Goal: Check status: Check status

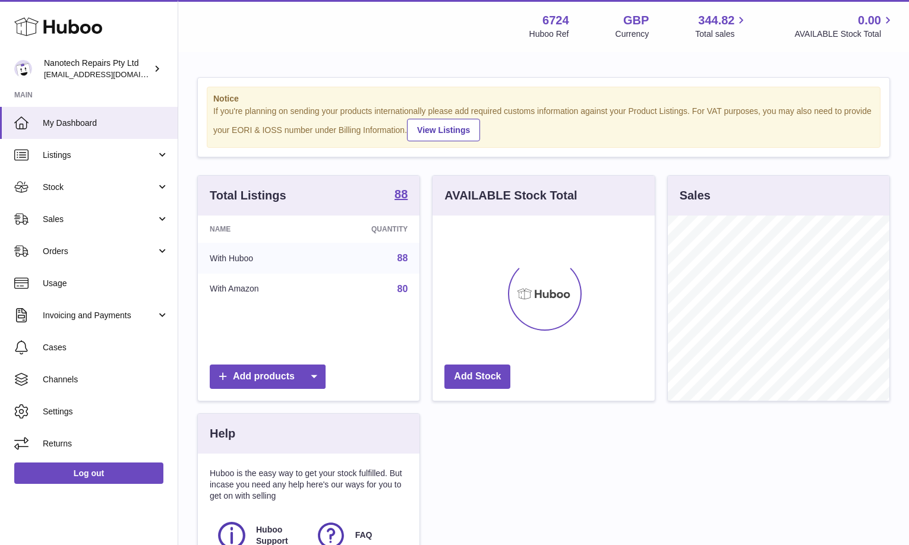
scroll to position [185, 222]
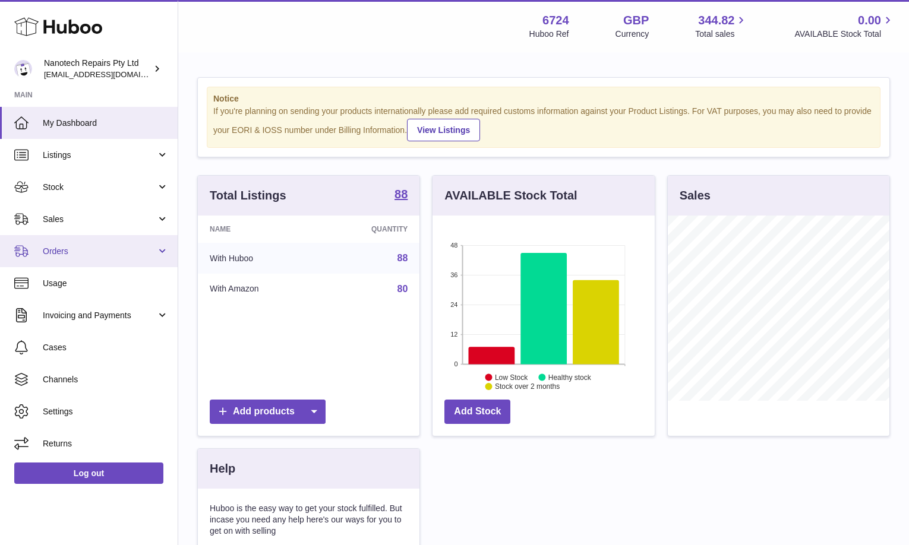
click at [116, 262] on link "Orders" at bounding box center [89, 251] width 178 height 32
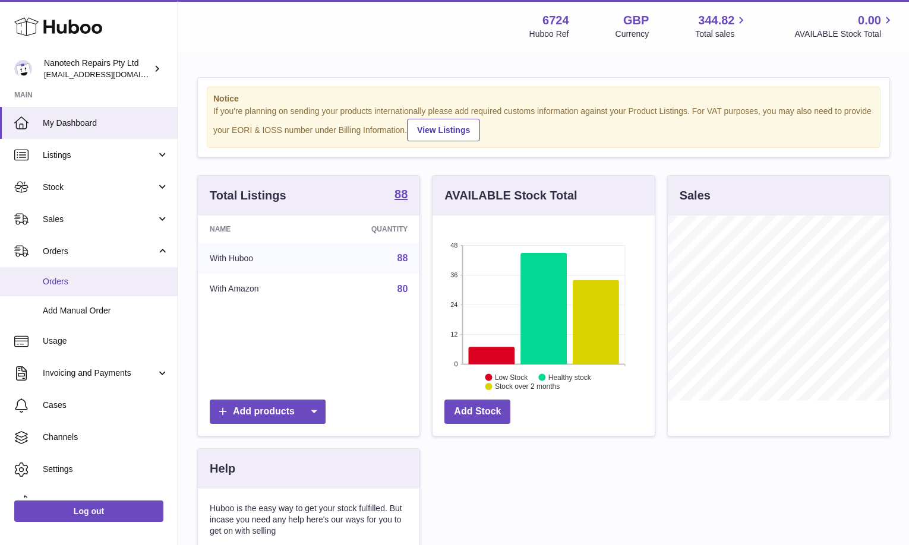
click at [112, 286] on link "Orders" at bounding box center [89, 281] width 178 height 29
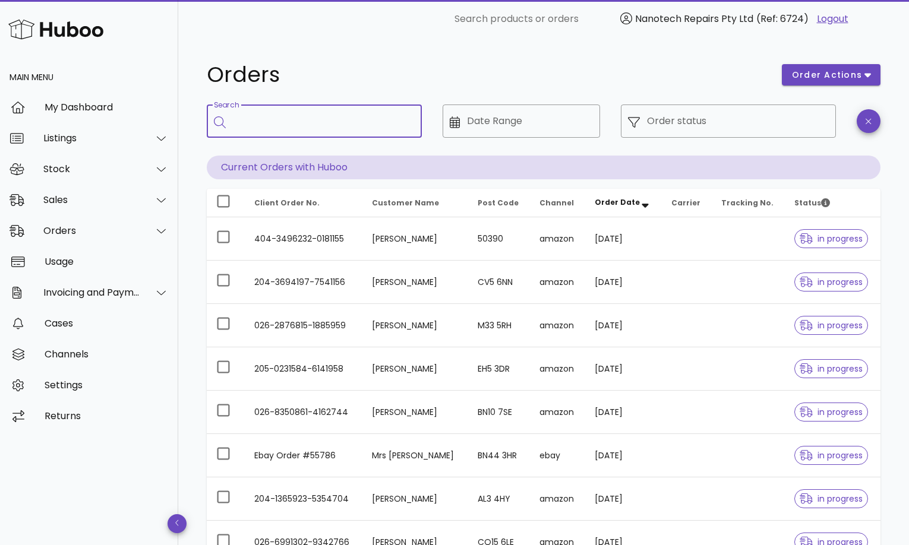
click at [306, 126] on input "Search" at bounding box center [322, 121] width 179 height 19
type input "****"
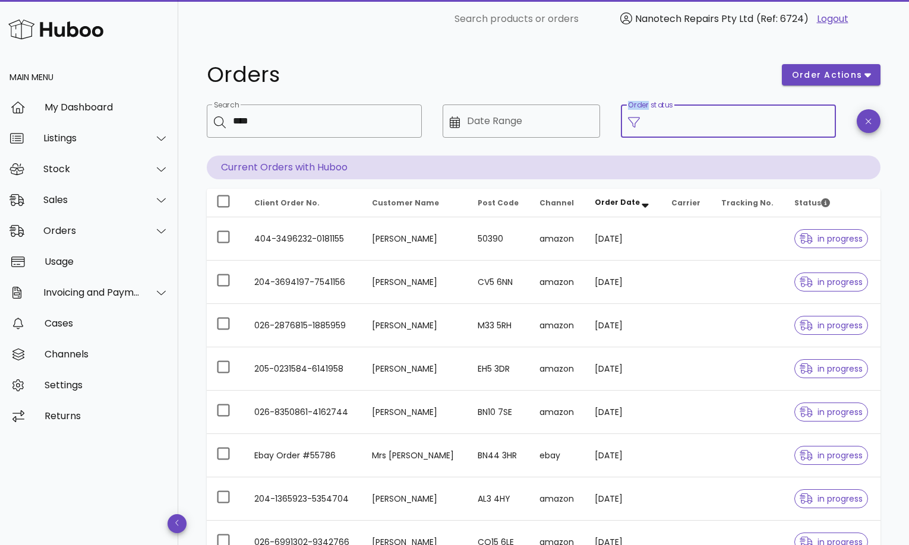
click at [674, 122] on input "Order status" at bounding box center [738, 121] width 182 height 19
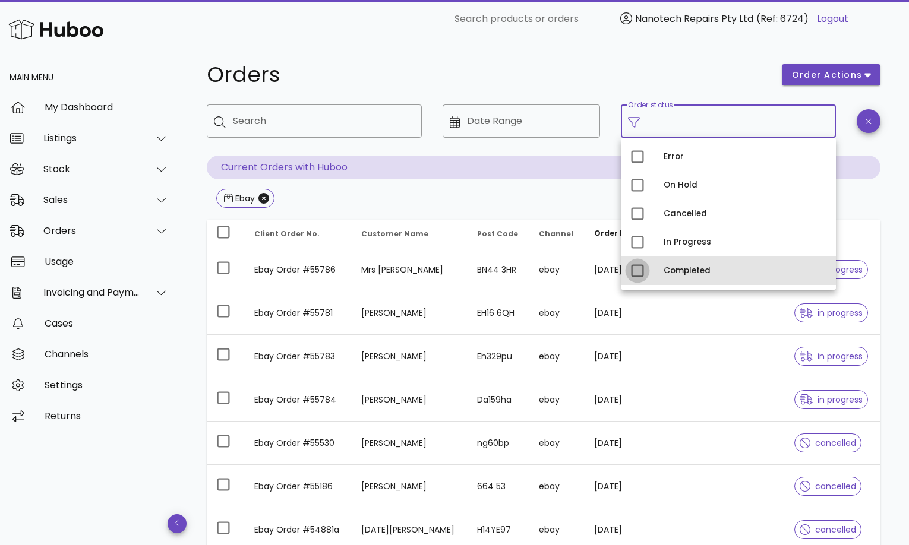
click at [632, 265] on div at bounding box center [637, 271] width 20 height 20
type input "**********"
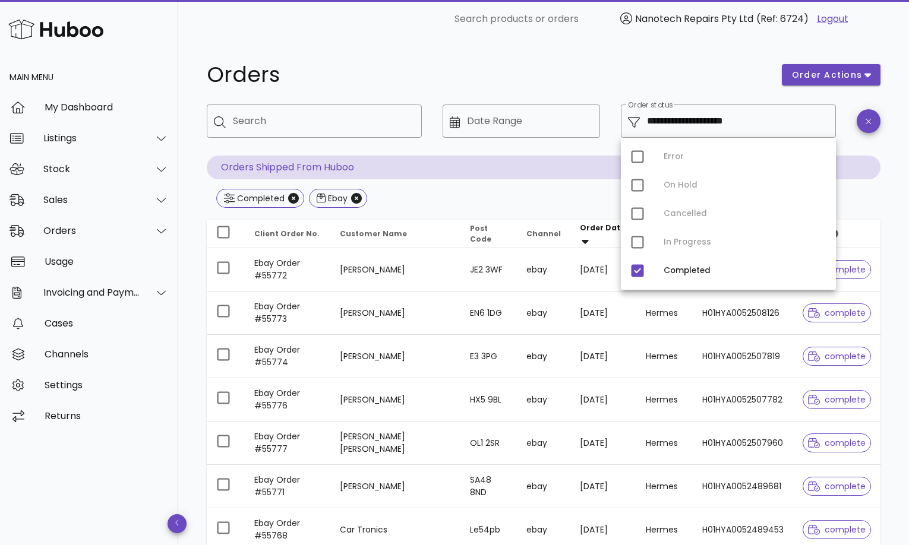
click at [515, 203] on div "Completed Ebay" at bounding box center [543, 199] width 673 height 21
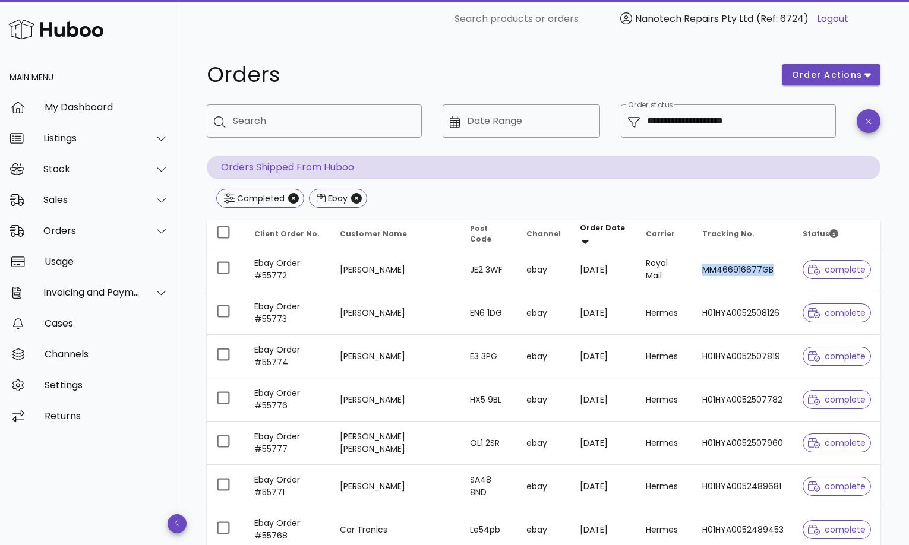
drag, startPoint x: 699, startPoint y: 271, endPoint x: 776, endPoint y: 194, distance: 108.8
click at [774, 224] on table "Client Order No. Customer Name Post Code Channel Order Date Carrier Tracking No…" at bounding box center [543, 450] width 673 height 461
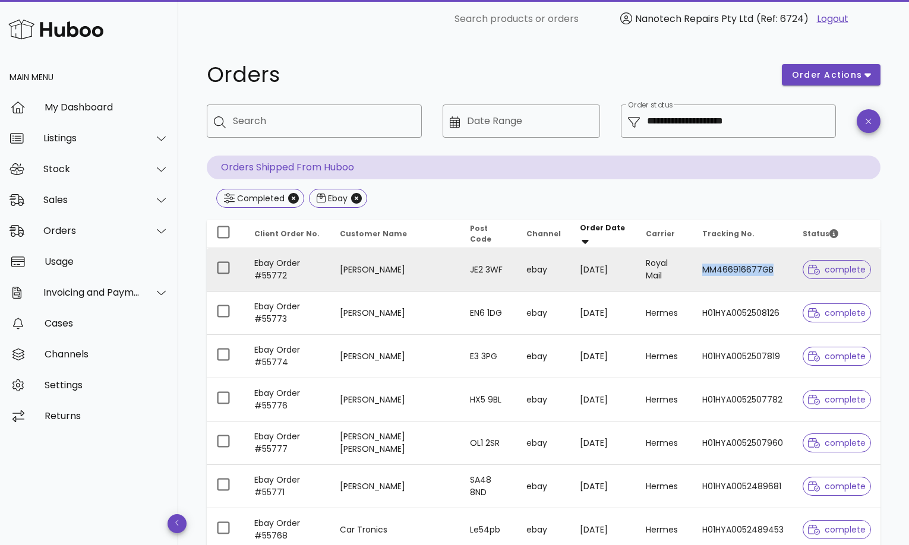
copy td "MM466916677GB"
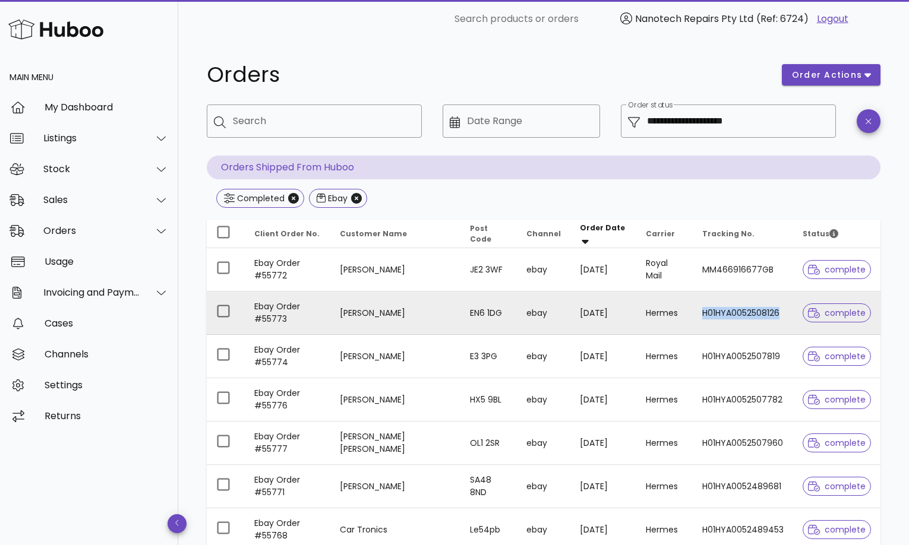
drag, startPoint x: 696, startPoint y: 314, endPoint x: 782, endPoint y: 314, distance: 86.1
click at [782, 314] on td "H01HYA0052508126" at bounding box center [742, 313] width 100 height 43
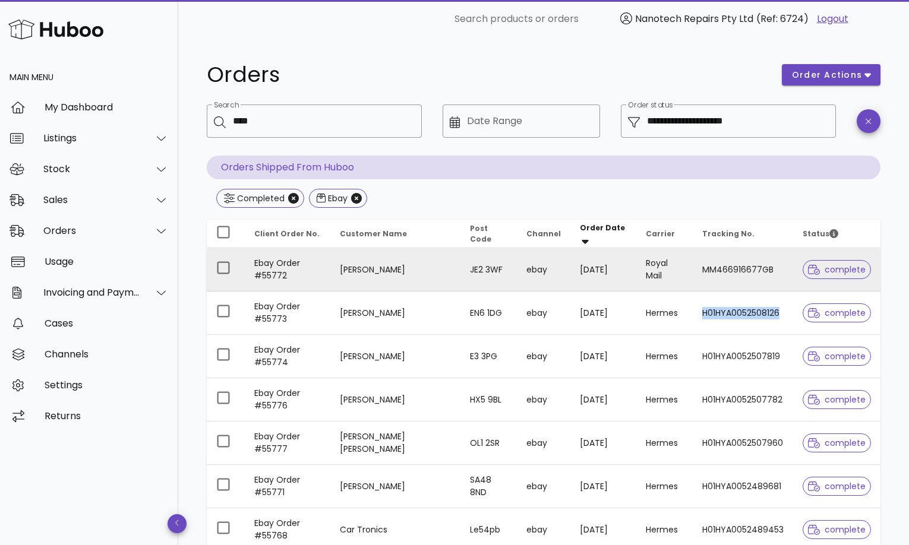
drag, startPoint x: 693, startPoint y: 313, endPoint x: 798, endPoint y: 265, distance: 115.1
click at [796, 283] on tbody "Ebay Order #55772 [PERSON_NAME] JE2 3WF ebay [DATE] Royal Mail MM466916677GB co…" at bounding box center [543, 464] width 673 height 433
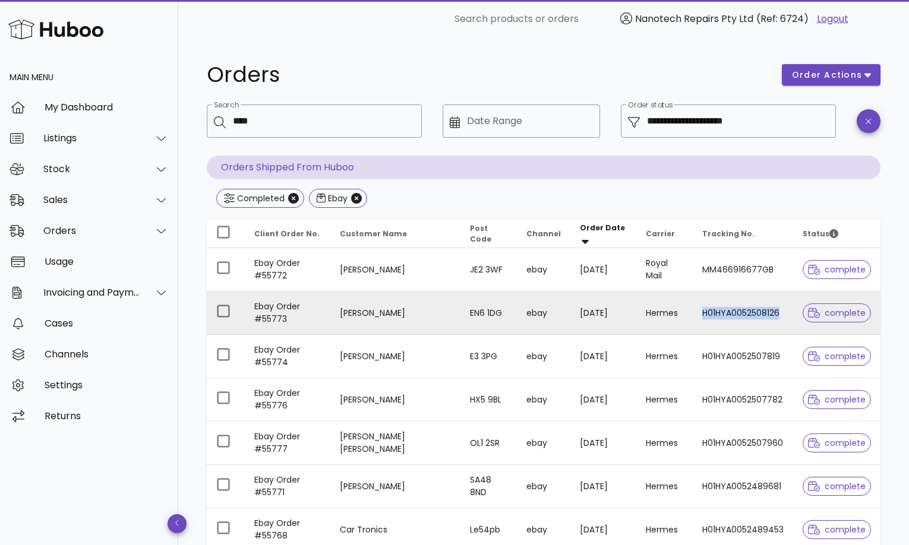
copy td "H01HYA0052508126"
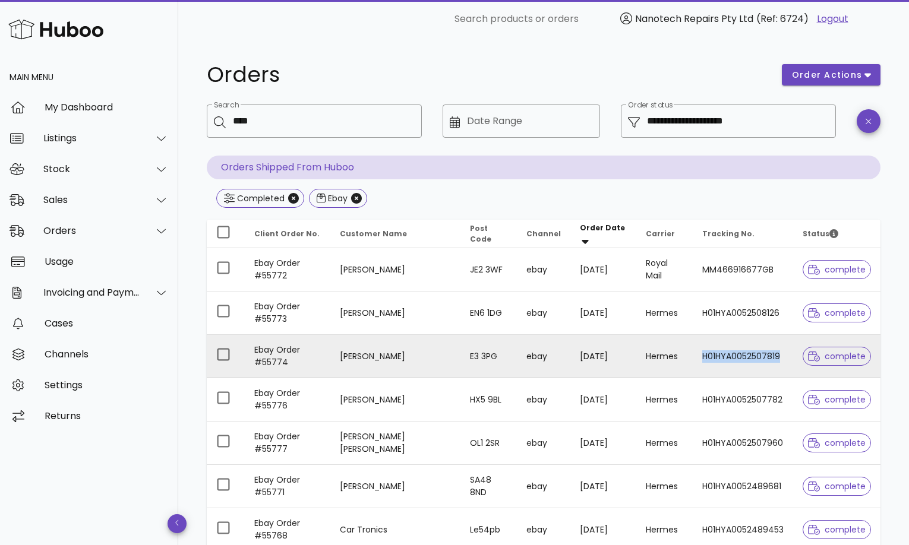
drag, startPoint x: 700, startPoint y: 356, endPoint x: 787, endPoint y: 359, distance: 87.4
click at [787, 359] on td "H01HYA0052507819" at bounding box center [742, 356] width 100 height 43
drag, startPoint x: 698, startPoint y: 360, endPoint x: 789, endPoint y: 365, distance: 91.0
click at [789, 365] on td "H01HYA0052507819" at bounding box center [742, 356] width 100 height 43
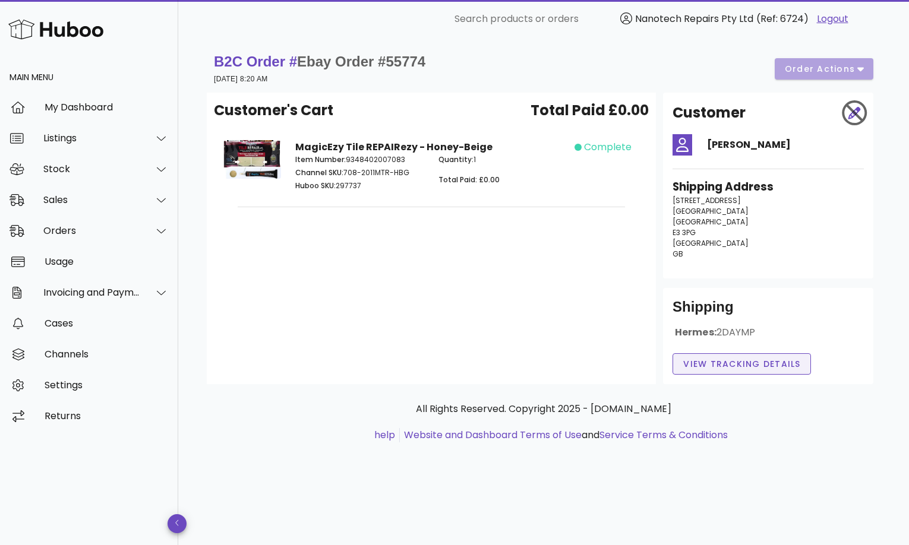
click at [789, 366] on span "View Tracking details" at bounding box center [741, 364] width 118 height 12
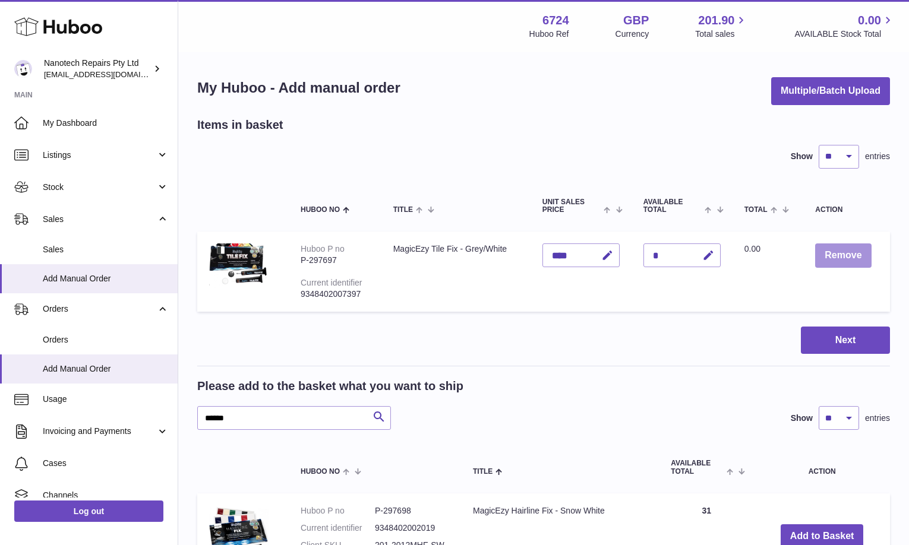
click at [832, 259] on button "Remove" at bounding box center [843, 255] width 56 height 24
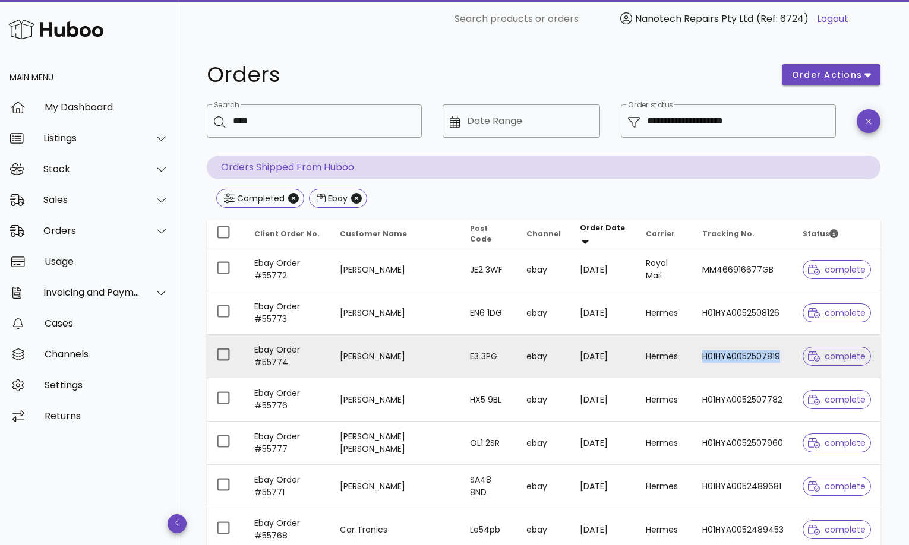
drag, startPoint x: 699, startPoint y: 358, endPoint x: 780, endPoint y: 360, distance: 81.4
click at [780, 360] on td "H01HYA0052507819" at bounding box center [742, 356] width 100 height 43
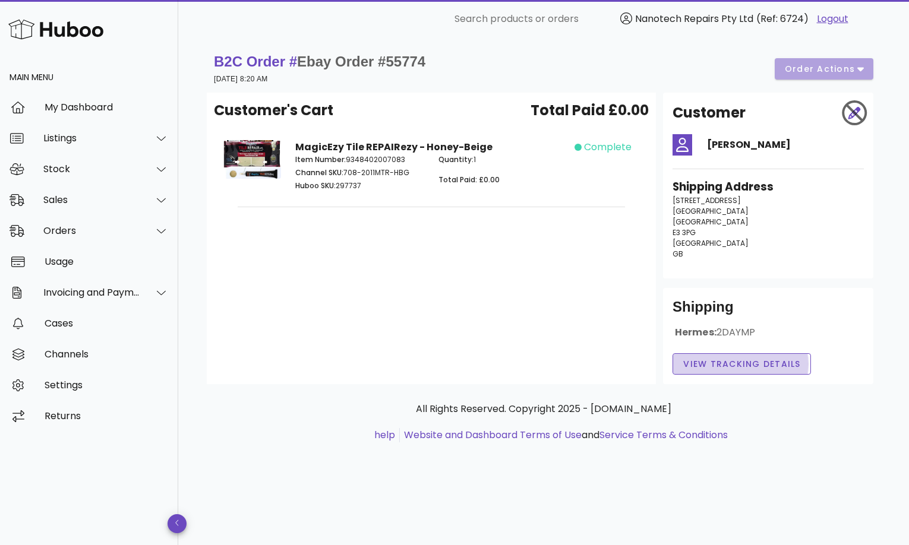
click at [744, 358] on span "View Tracking details" at bounding box center [741, 364] width 118 height 12
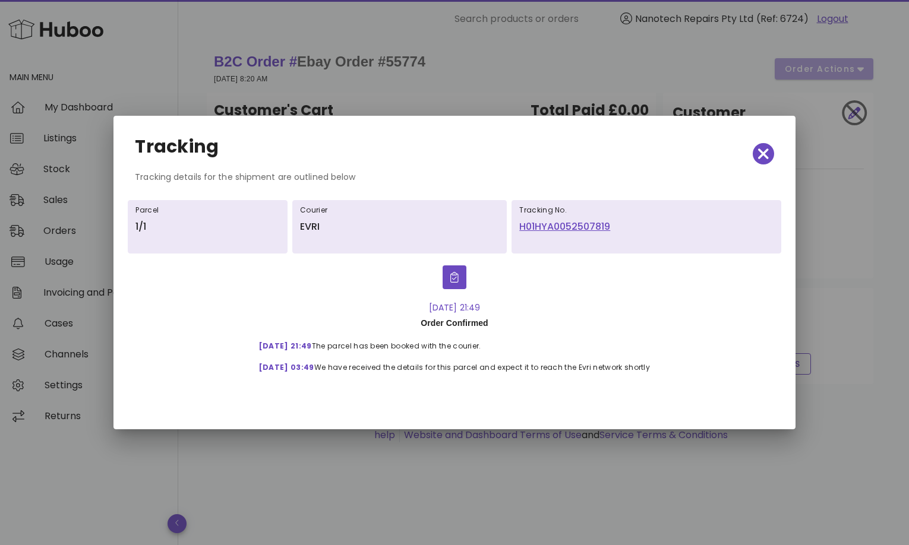
drag, startPoint x: 516, startPoint y: 222, endPoint x: 619, endPoint y: 234, distance: 104.1
click at [619, 234] on div "Tracking No. H01HYA0052507819" at bounding box center [645, 226] width 269 height 53
click at [766, 153] on icon "button" at bounding box center [763, 154] width 11 height 17
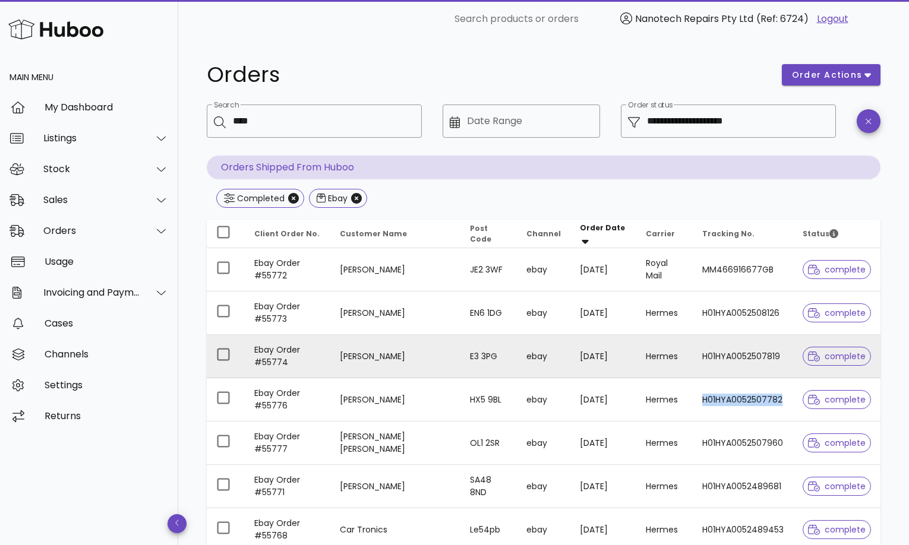
drag, startPoint x: 695, startPoint y: 401, endPoint x: 779, endPoint y: 369, distance: 89.5
click at [779, 369] on tbody "Ebay Order #55772 [PERSON_NAME] JE2 3WF ebay [DATE] Royal Mail MM466916677GB co…" at bounding box center [543, 464] width 673 height 433
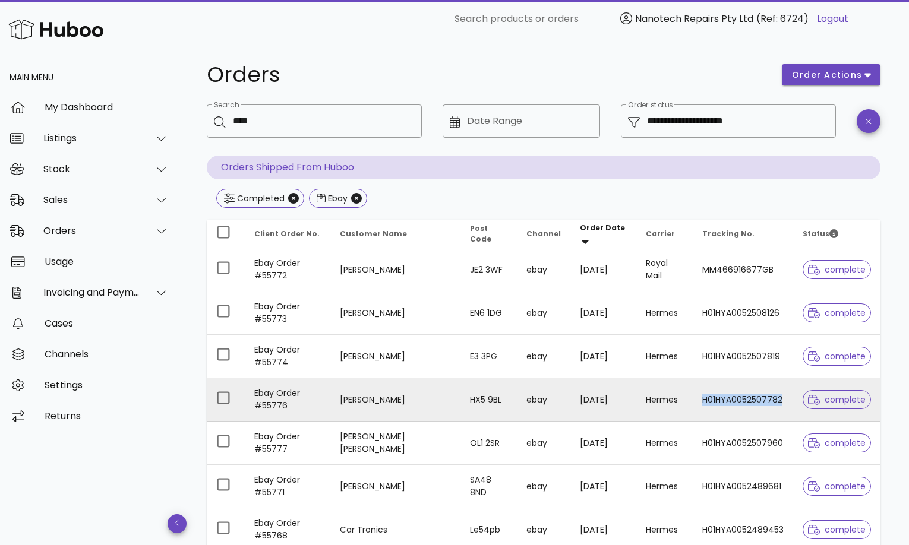
copy td "H01HYA0052507782"
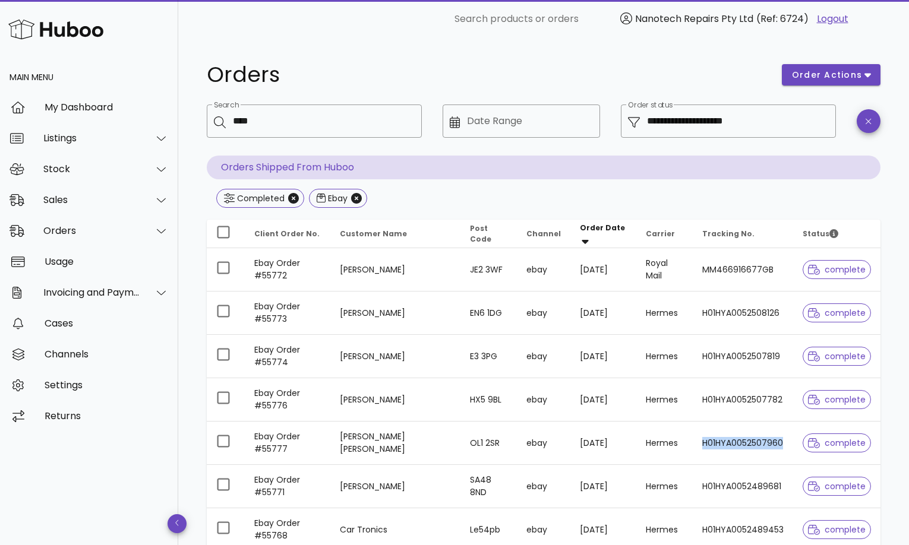
drag, startPoint x: 701, startPoint y: 442, endPoint x: 790, endPoint y: 395, distance: 100.7
click at [786, 430] on td "H01HYA0052507960" at bounding box center [742, 443] width 100 height 43
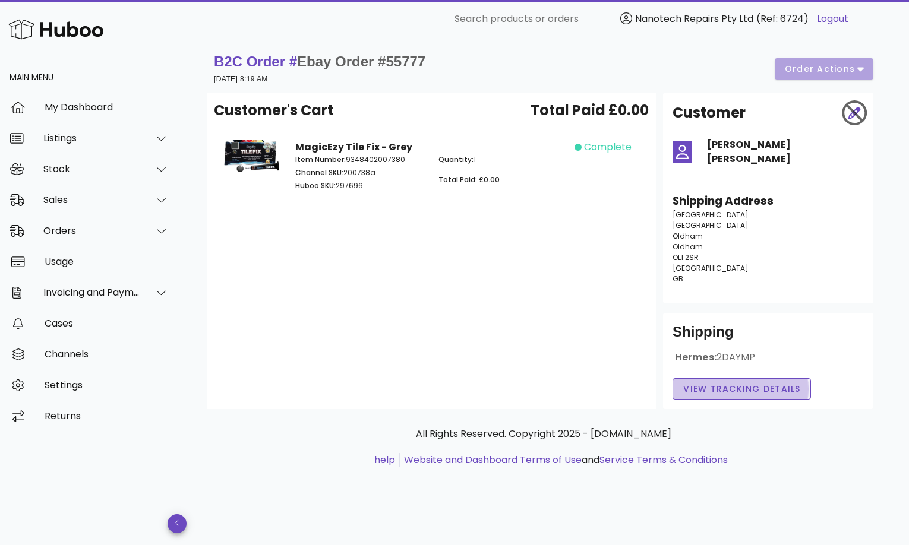
click at [698, 383] on span "View Tracking details" at bounding box center [741, 389] width 118 height 12
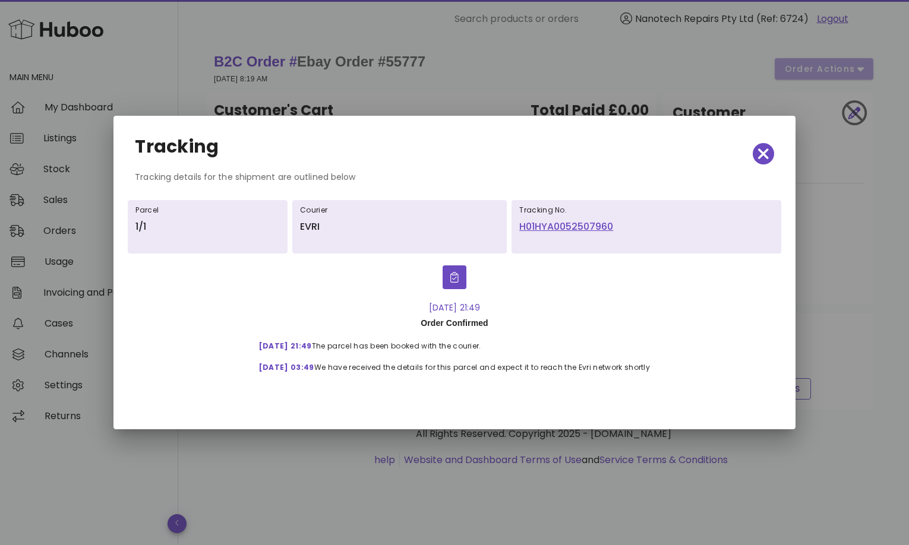
drag, startPoint x: 517, startPoint y: 226, endPoint x: 608, endPoint y: 236, distance: 92.1
click at [608, 236] on div "Tracking No. H01HYA0052507960" at bounding box center [645, 226] width 269 height 53
copy link "H01HYA0052507960"
click at [767, 154] on icon "button" at bounding box center [763, 154] width 11 height 17
